Goal: Entertainment & Leisure: Browse casually

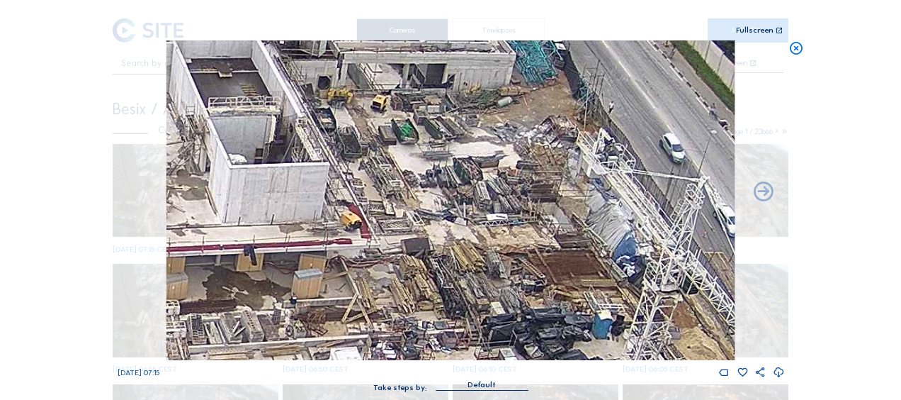
click at [798, 49] on icon at bounding box center [797, 48] width 16 height 16
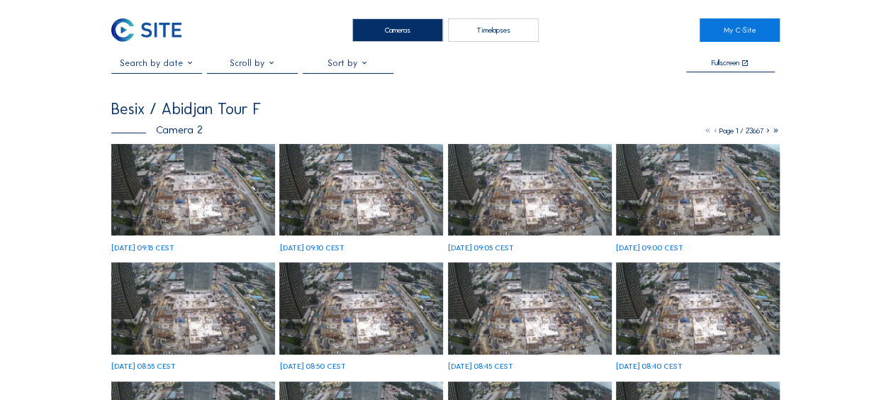
click at [177, 187] on img at bounding box center [193, 190] width 164 height 92
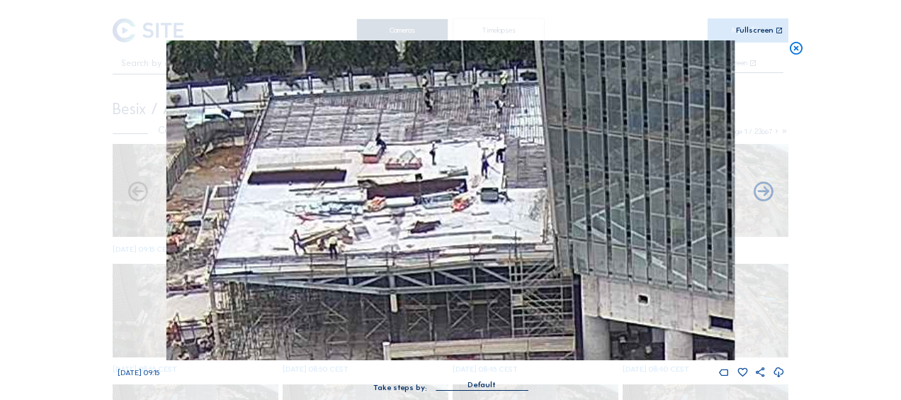
drag, startPoint x: 380, startPoint y: 150, endPoint x: 378, endPoint y: 218, distance: 67.3
click at [371, 251] on img at bounding box center [451, 200] width 568 height 320
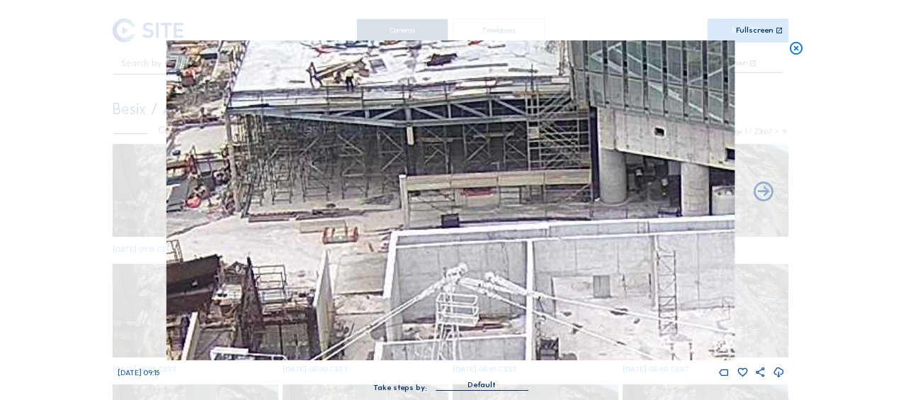
drag, startPoint x: 383, startPoint y: 108, endPoint x: 402, endPoint y: 187, distance: 80.8
click at [391, 79] on img at bounding box center [451, 200] width 568 height 320
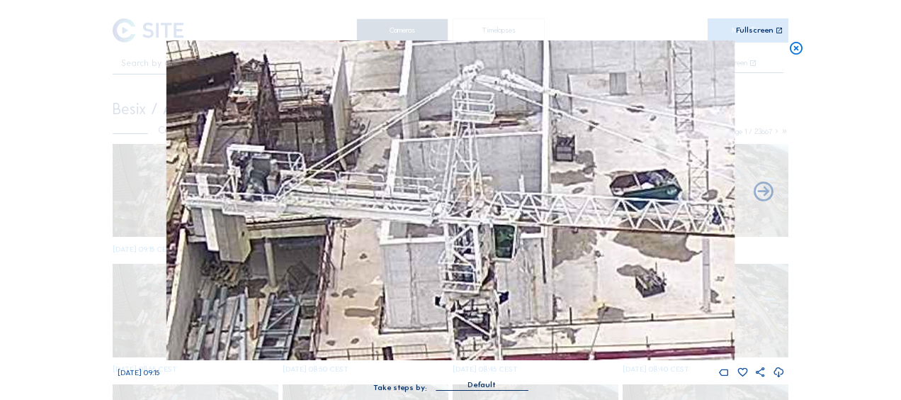
drag, startPoint x: 398, startPoint y: 262, endPoint x: 410, endPoint y: 73, distance: 189.6
click at [410, 73] on img at bounding box center [451, 200] width 568 height 320
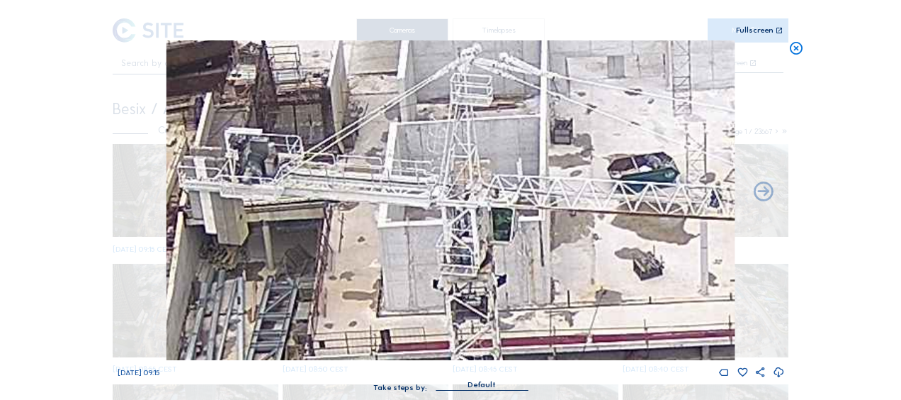
drag, startPoint x: 393, startPoint y: 212, endPoint x: 417, endPoint y: 54, distance: 160.0
click at [417, 40] on img at bounding box center [451, 200] width 568 height 320
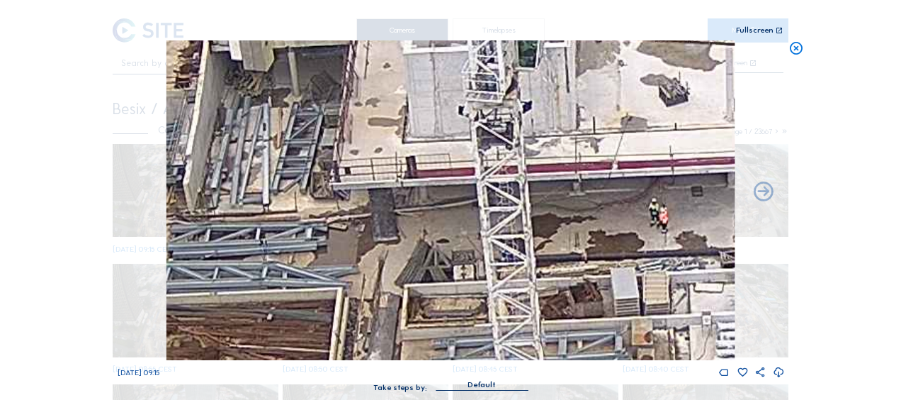
drag, startPoint x: 323, startPoint y: 305, endPoint x: 408, endPoint y: 108, distance: 214.6
click at [407, 109] on img at bounding box center [451, 200] width 568 height 320
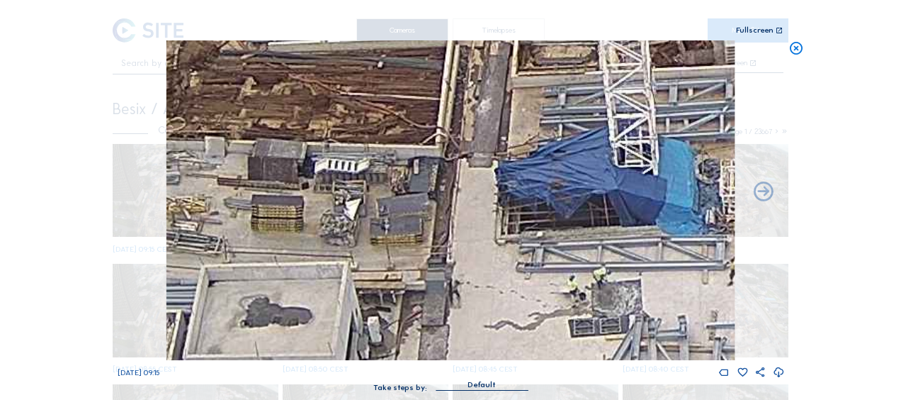
drag, startPoint x: 323, startPoint y: 310, endPoint x: 419, endPoint y: 92, distance: 238.3
click at [432, 77] on img at bounding box center [451, 200] width 568 height 320
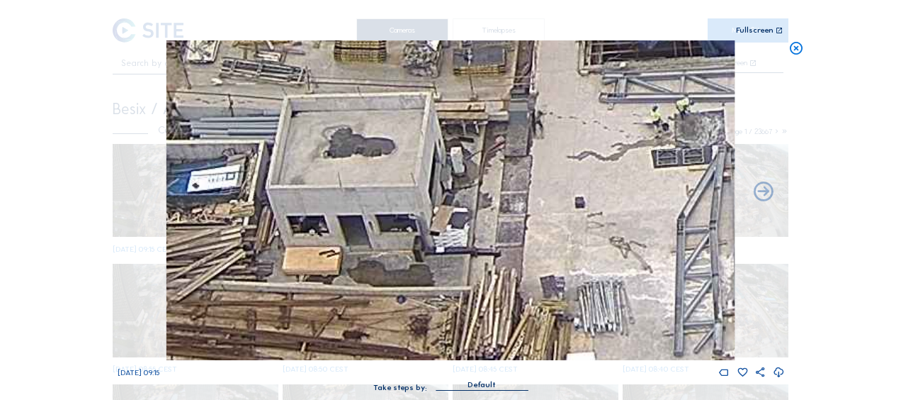
drag, startPoint x: 320, startPoint y: 249, endPoint x: 444, endPoint y: -33, distance: 308.4
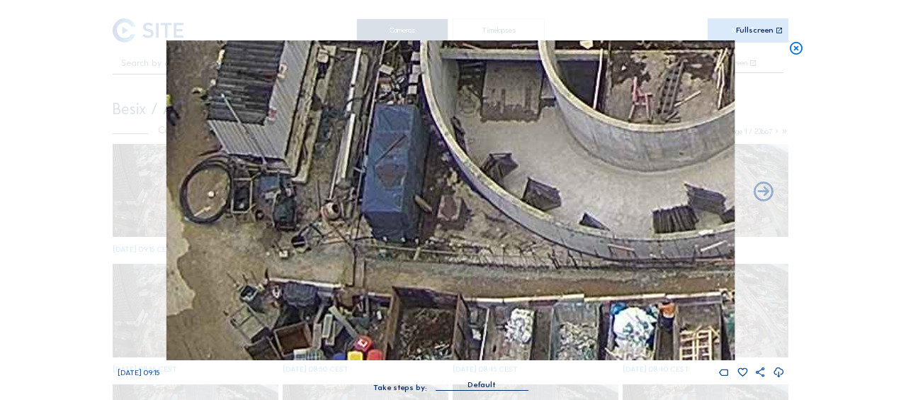
drag, startPoint x: 285, startPoint y: 278, endPoint x: 347, endPoint y: 163, distance: 130.3
click at [420, 9] on div "Scroll to travel through time | Press 'Alt' Button + Scroll to Zoom | Click and…" at bounding box center [451, 202] width 667 height 405
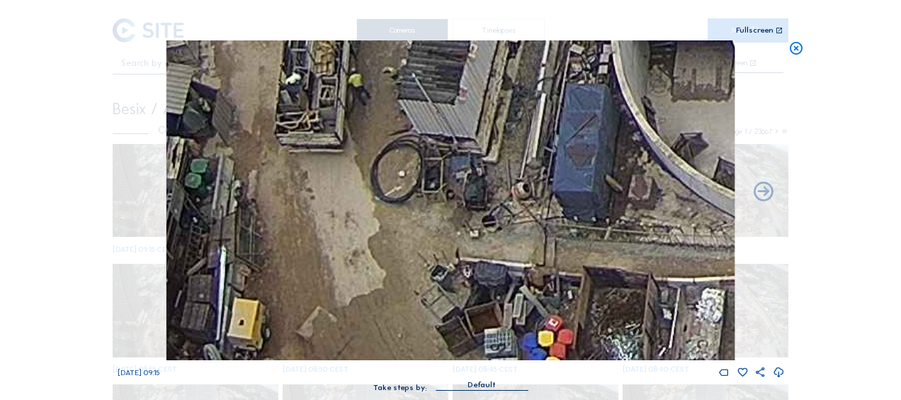
drag, startPoint x: 373, startPoint y: 106, endPoint x: 404, endPoint y: 69, distance: 47.7
click at [404, 69] on img at bounding box center [451, 200] width 568 height 320
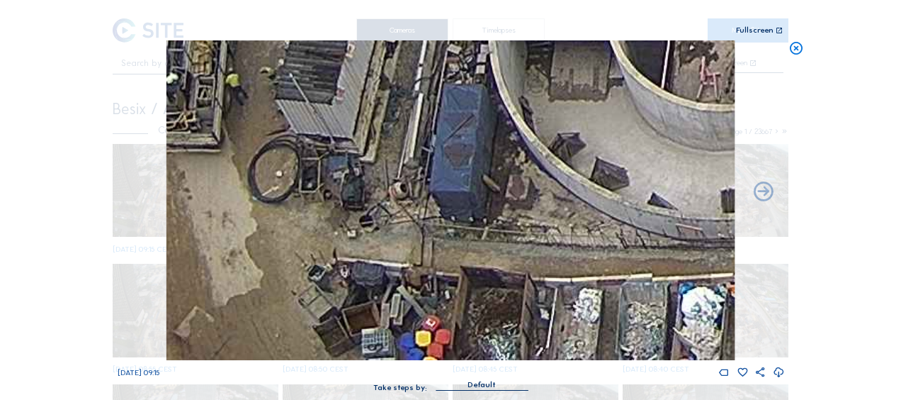
drag, startPoint x: 438, startPoint y: 207, endPoint x: 377, endPoint y: 174, distance: 69.1
click at [377, 174] on img at bounding box center [451, 200] width 568 height 320
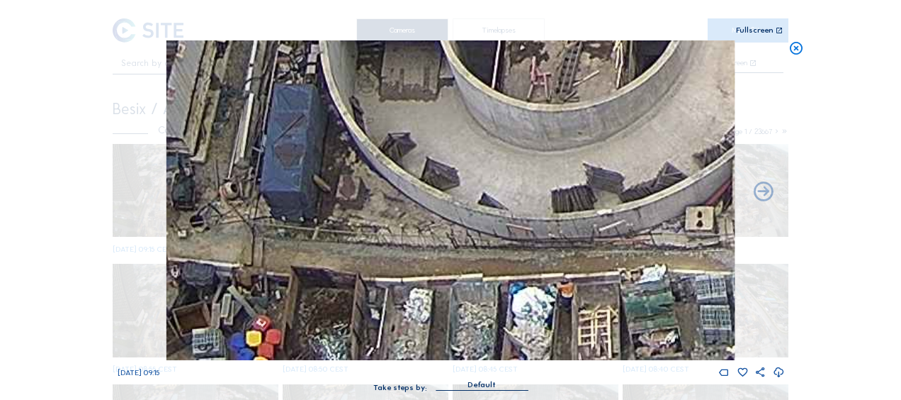
drag, startPoint x: 456, startPoint y: 234, endPoint x: 375, endPoint y: 192, distance: 91.6
click at [375, 192] on img at bounding box center [451, 200] width 568 height 320
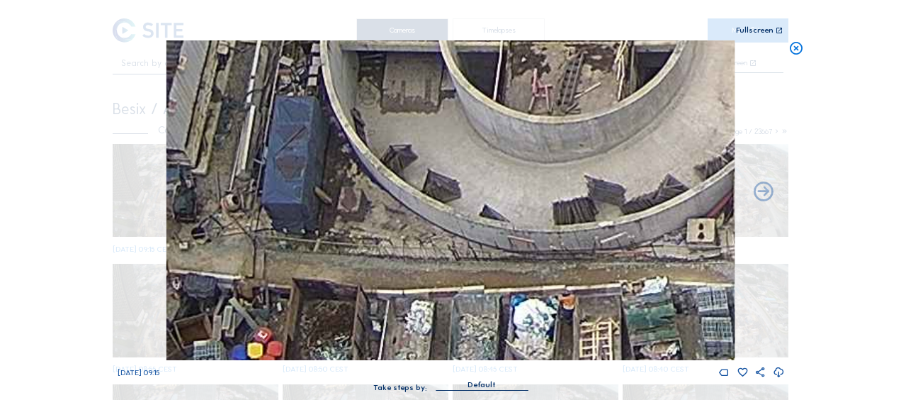
drag, startPoint x: 485, startPoint y: 96, endPoint x: 513, endPoint y: 249, distance: 155.7
click at [513, 249] on img at bounding box center [451, 200] width 568 height 320
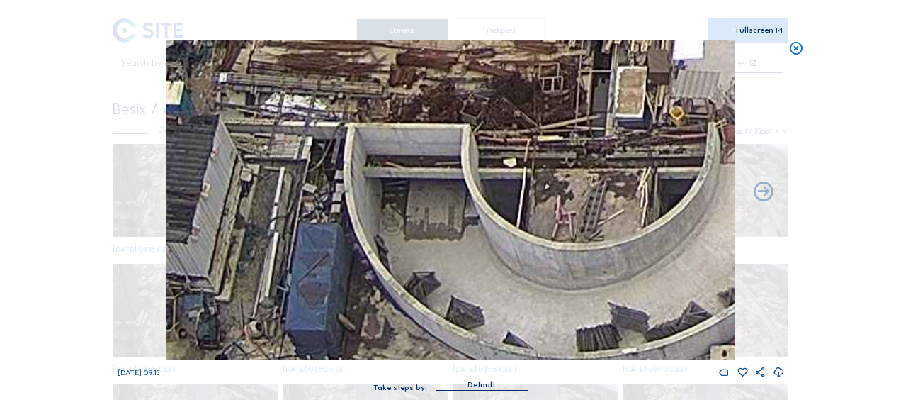
click at [485, 74] on img at bounding box center [451, 200] width 568 height 320
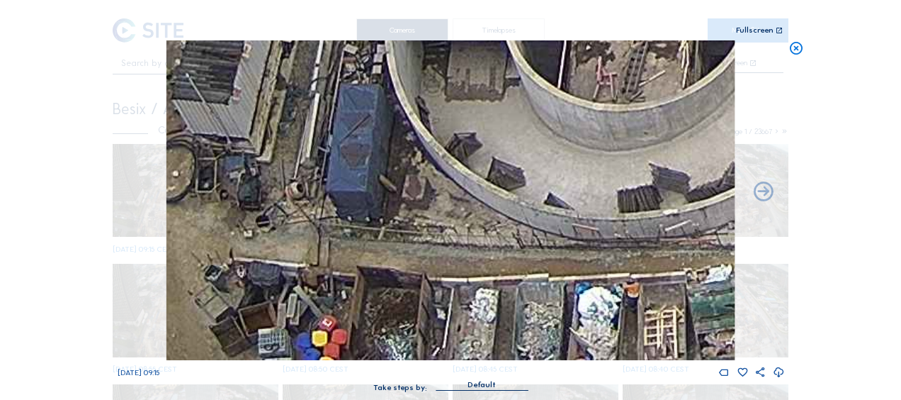
drag, startPoint x: 453, startPoint y: 225, endPoint x: 474, endPoint y: 139, distance: 88.3
click at [474, 139] on img at bounding box center [451, 200] width 568 height 320
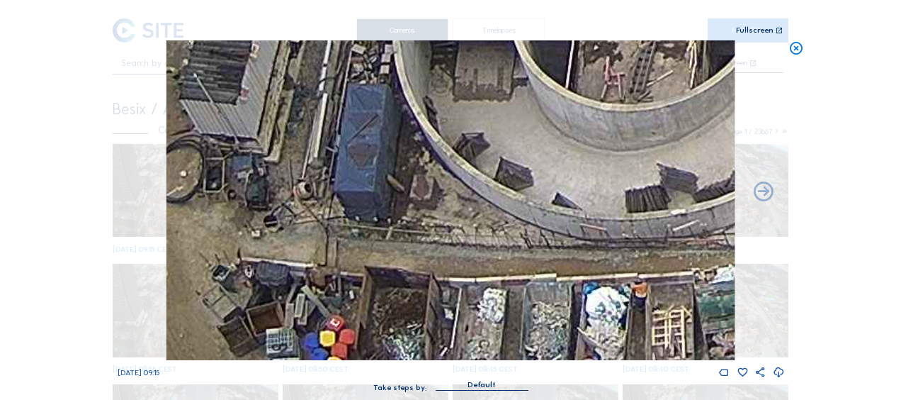
drag, startPoint x: 458, startPoint y: 221, endPoint x: 457, endPoint y: 210, distance: 10.7
click at [457, 211] on img at bounding box center [451, 200] width 568 height 320
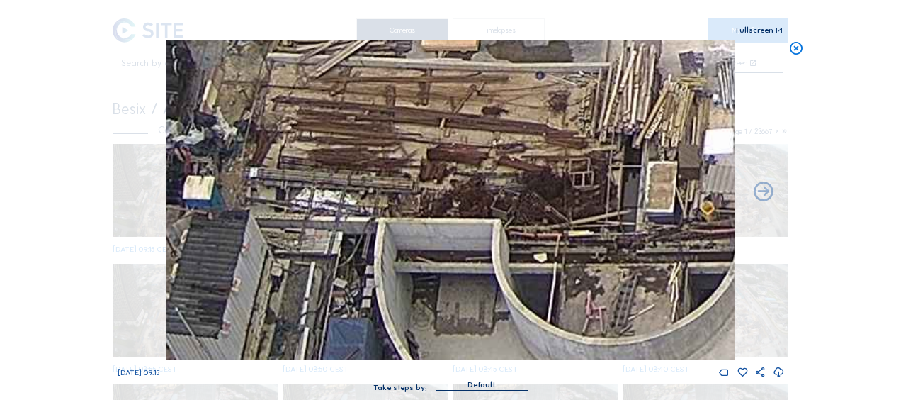
drag, startPoint x: 493, startPoint y: 188, endPoint x: 475, endPoint y: 429, distance: 240.9
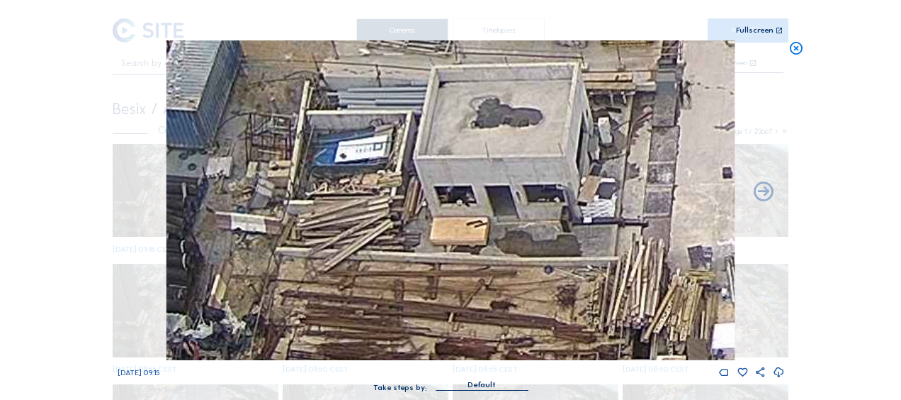
drag, startPoint x: 519, startPoint y: 282, endPoint x: 510, endPoint y: 382, distance: 100.3
click at [510, 382] on div "We 08 Oct 2025 09:15 Take steps by: Default" at bounding box center [451, 222] width 667 height 365
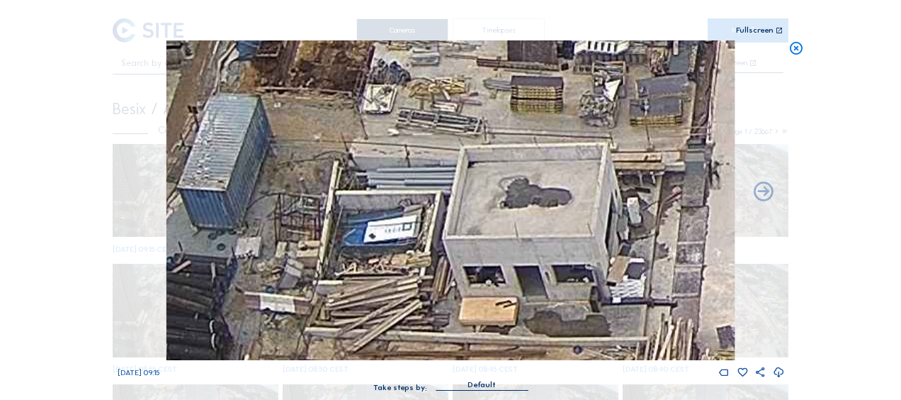
drag, startPoint x: 513, startPoint y: 139, endPoint x: 526, endPoint y: 261, distance: 122.6
click at [540, 278] on img at bounding box center [451, 200] width 568 height 320
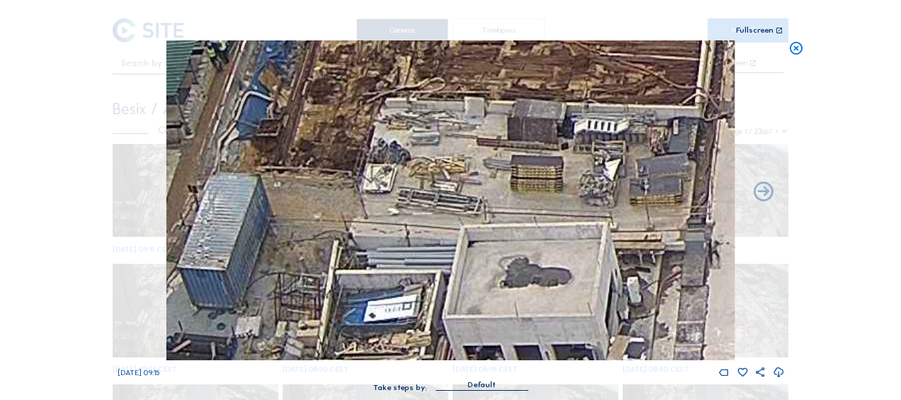
drag, startPoint x: 553, startPoint y: 150, endPoint x: 544, endPoint y: 310, distance: 160.4
click at [544, 310] on img at bounding box center [451, 200] width 568 height 320
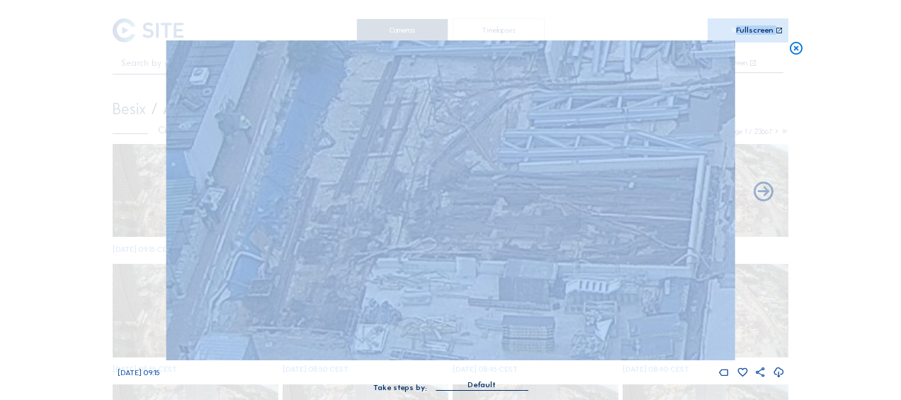
drag, startPoint x: 497, startPoint y: 26, endPoint x: 517, endPoint y: 184, distance: 159.3
click at [517, 184] on div "Scroll to travel through time | Press 'Alt' Button + Scroll to Zoom | Click and…" at bounding box center [451, 202] width 667 height 405
drag, startPoint x: 517, startPoint y: 184, endPoint x: 500, endPoint y: 157, distance: 32.2
click at [500, 157] on img at bounding box center [451, 200] width 568 height 320
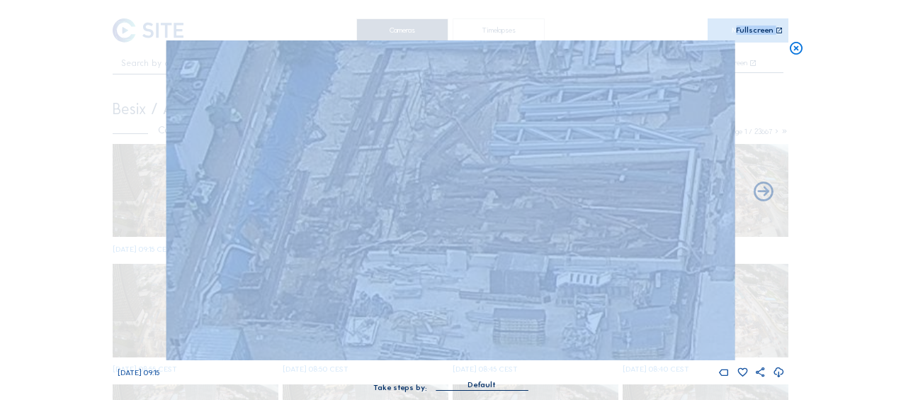
click at [566, 152] on img at bounding box center [451, 200] width 568 height 320
click at [648, 351] on img at bounding box center [451, 200] width 568 height 320
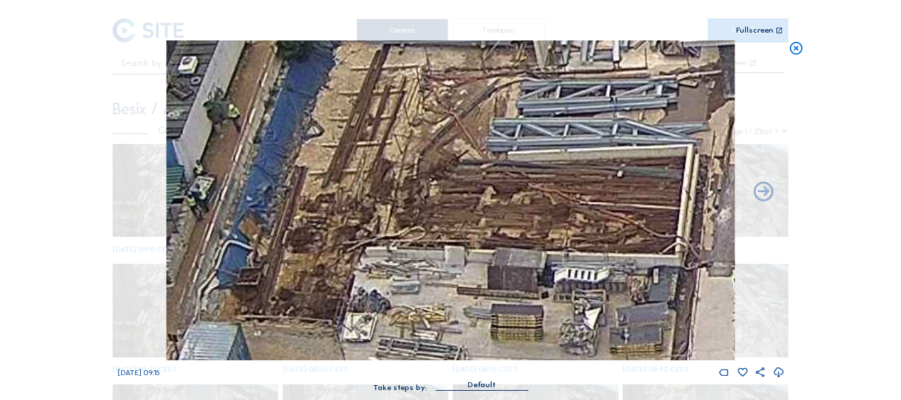
click at [626, 375] on div "We 08 Oct 2025 09:15" at bounding box center [451, 372] width 667 height 13
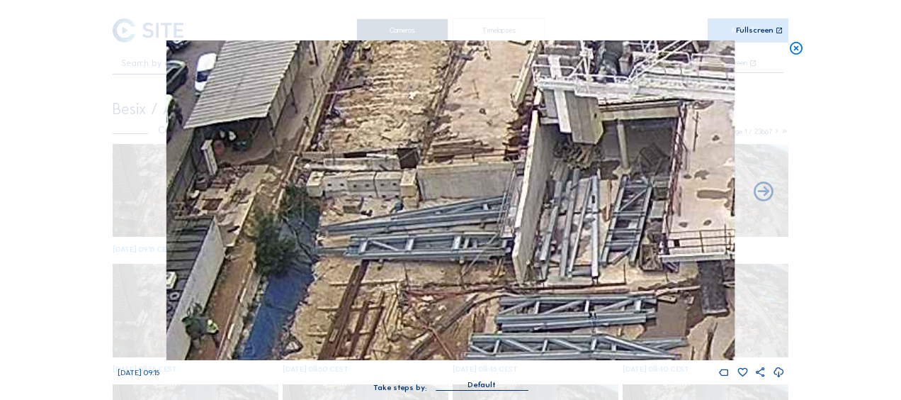
drag, startPoint x: 580, startPoint y: 164, endPoint x: 560, endPoint y: 371, distance: 207.2
click at [560, 371] on div "We 08 Oct 2025 09:15" at bounding box center [451, 209] width 667 height 338
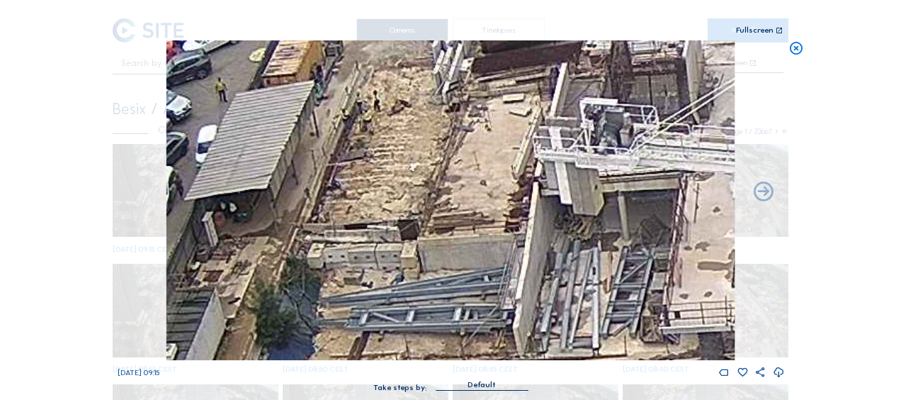
drag, startPoint x: 536, startPoint y: 136, endPoint x: 529, endPoint y: 249, distance: 112.9
click at [527, 264] on img at bounding box center [451, 200] width 568 height 320
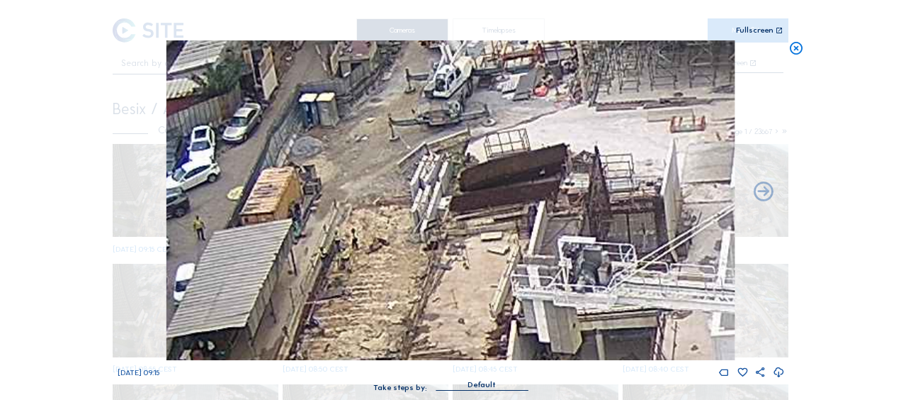
drag, startPoint x: 560, startPoint y: 147, endPoint x: 544, endPoint y: 293, distance: 146.2
click at [544, 293] on img at bounding box center [451, 200] width 568 height 320
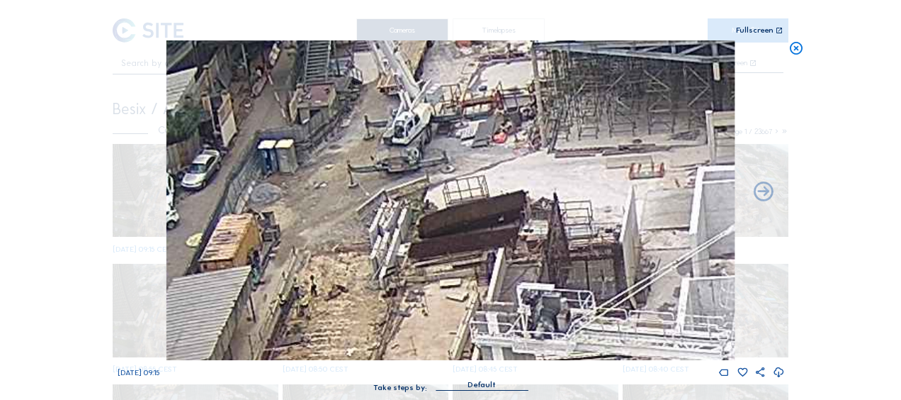
drag, startPoint x: 619, startPoint y: 239, endPoint x: 554, endPoint y: 233, distance: 64.7
click at [555, 232] on img at bounding box center [451, 200] width 568 height 320
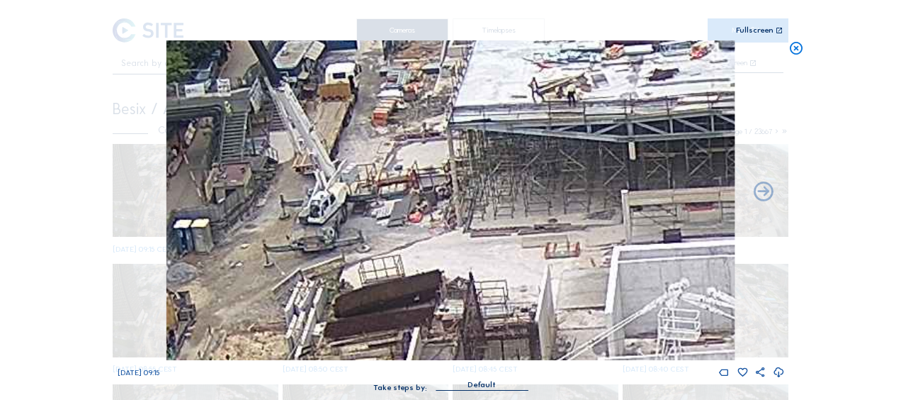
drag, startPoint x: 551, startPoint y: 231, endPoint x: 505, endPoint y: 305, distance: 86.9
click at [505, 305] on img at bounding box center [451, 200] width 568 height 320
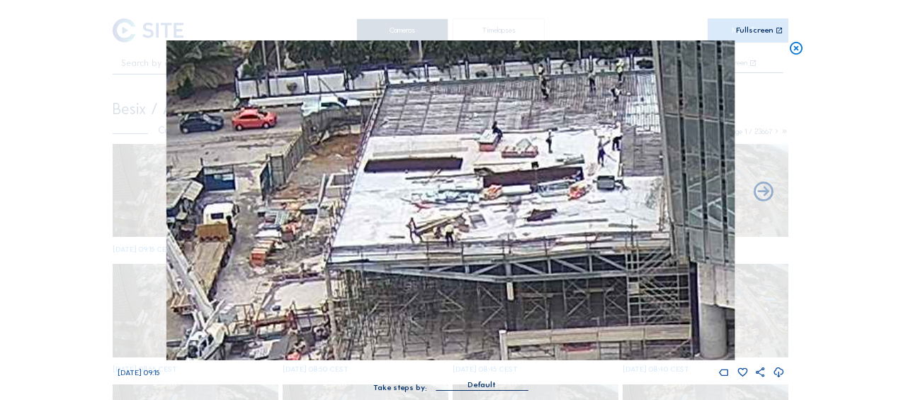
drag, startPoint x: 682, startPoint y: 95, endPoint x: 559, endPoint y: 236, distance: 186.9
click at [559, 235] on img at bounding box center [451, 200] width 568 height 320
click at [794, 46] on icon at bounding box center [797, 48] width 16 height 16
